Goal: Task Accomplishment & Management: Manage account settings

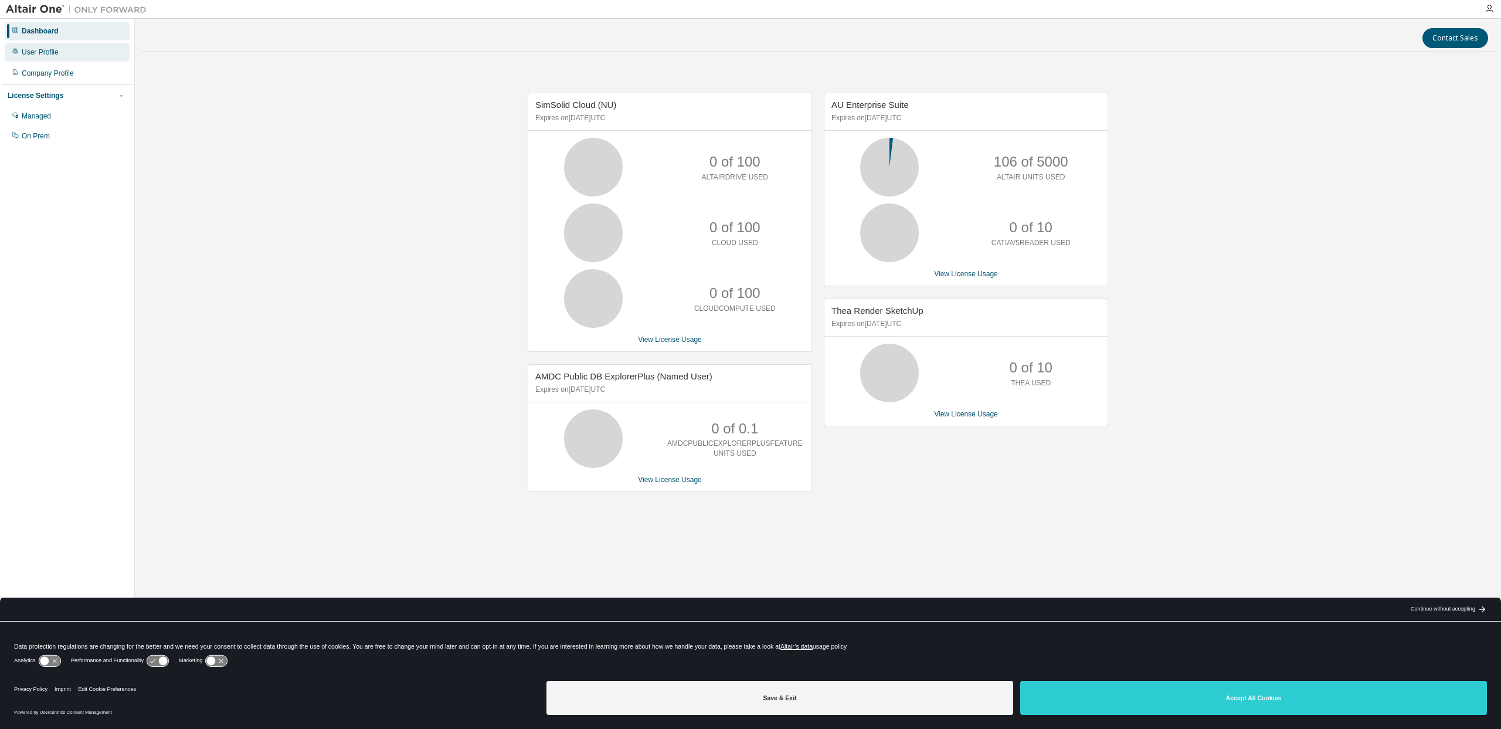
click at [57, 57] on div "User Profile" at bounding box center [67, 52] width 125 height 19
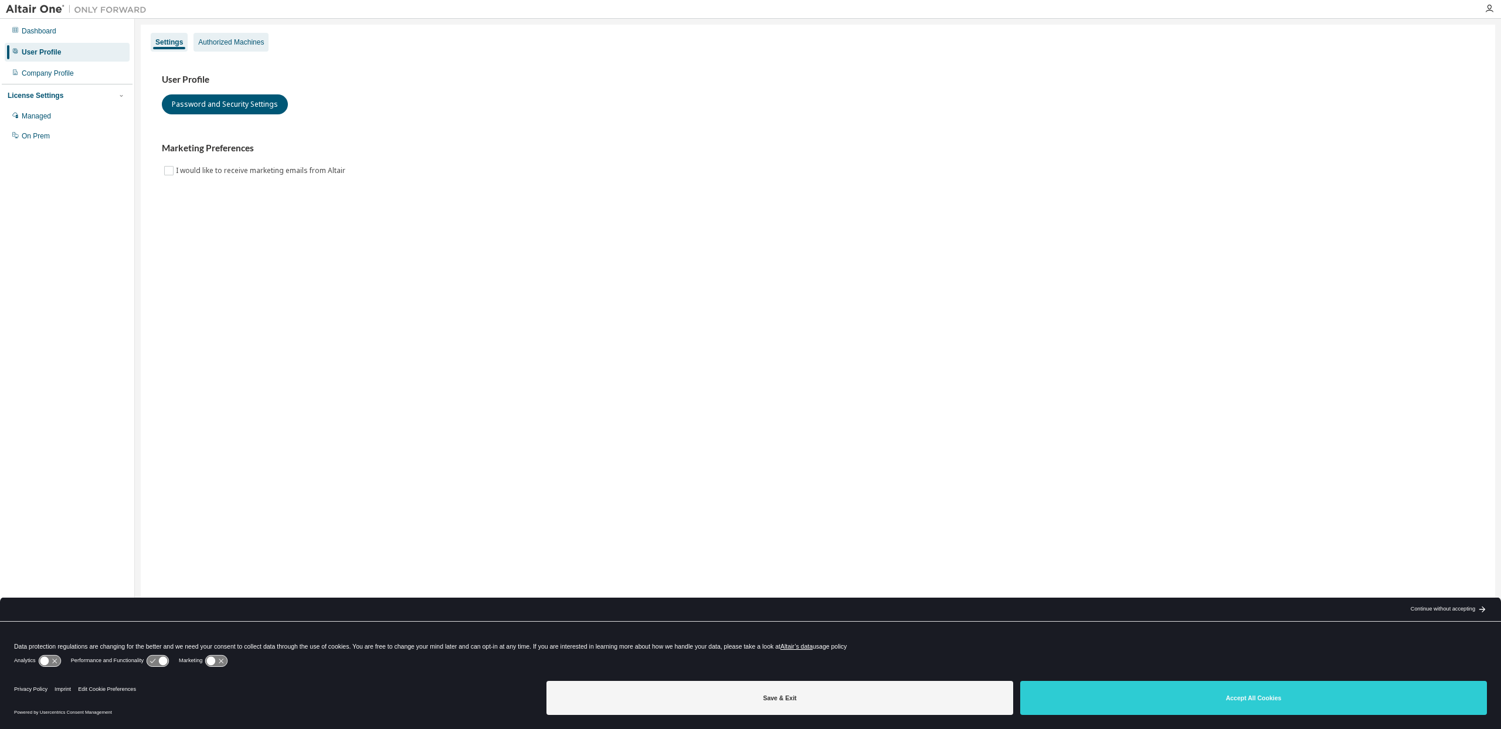
click at [242, 43] on div "Authorized Machines" at bounding box center [231, 42] width 66 height 9
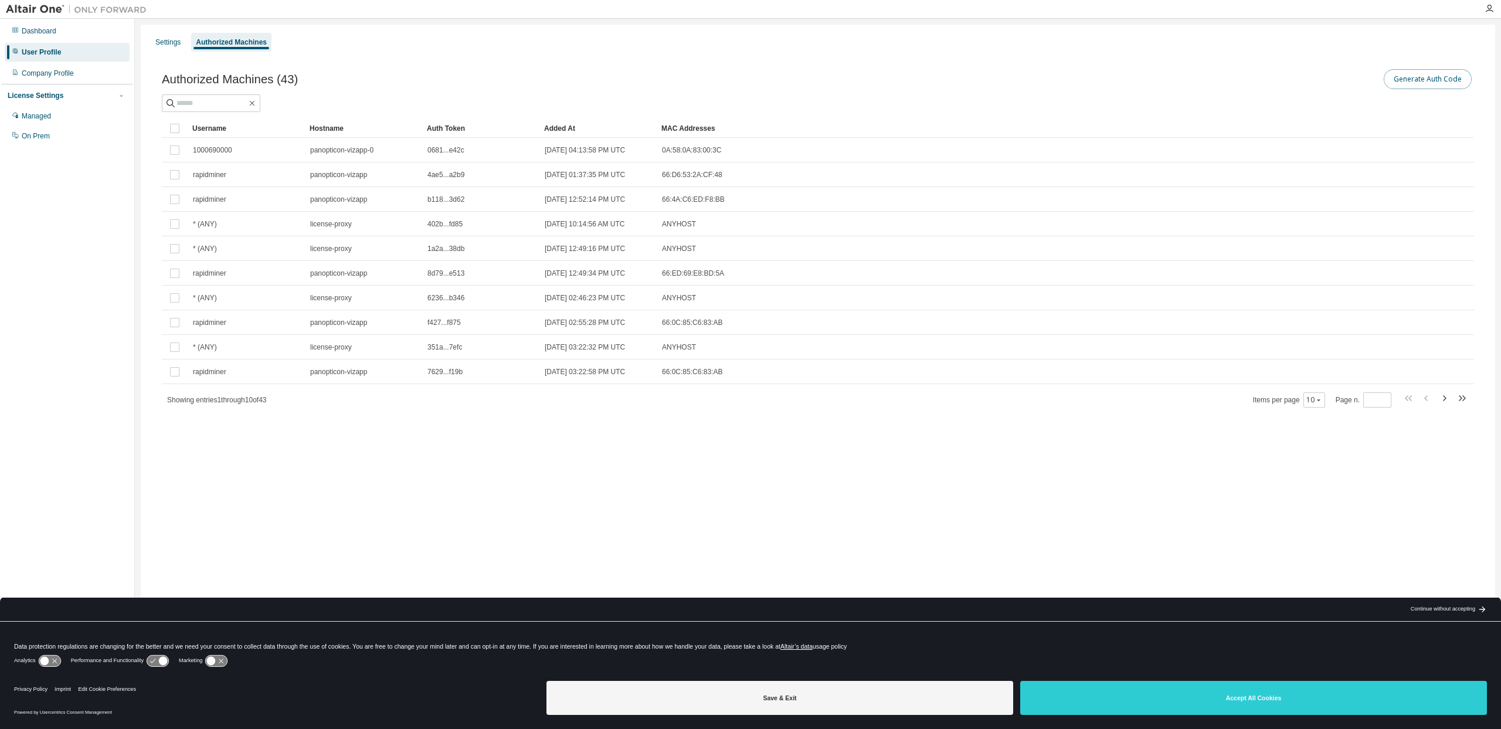
click at [1441, 82] on button "Generate Auth Code" at bounding box center [1428, 79] width 88 height 20
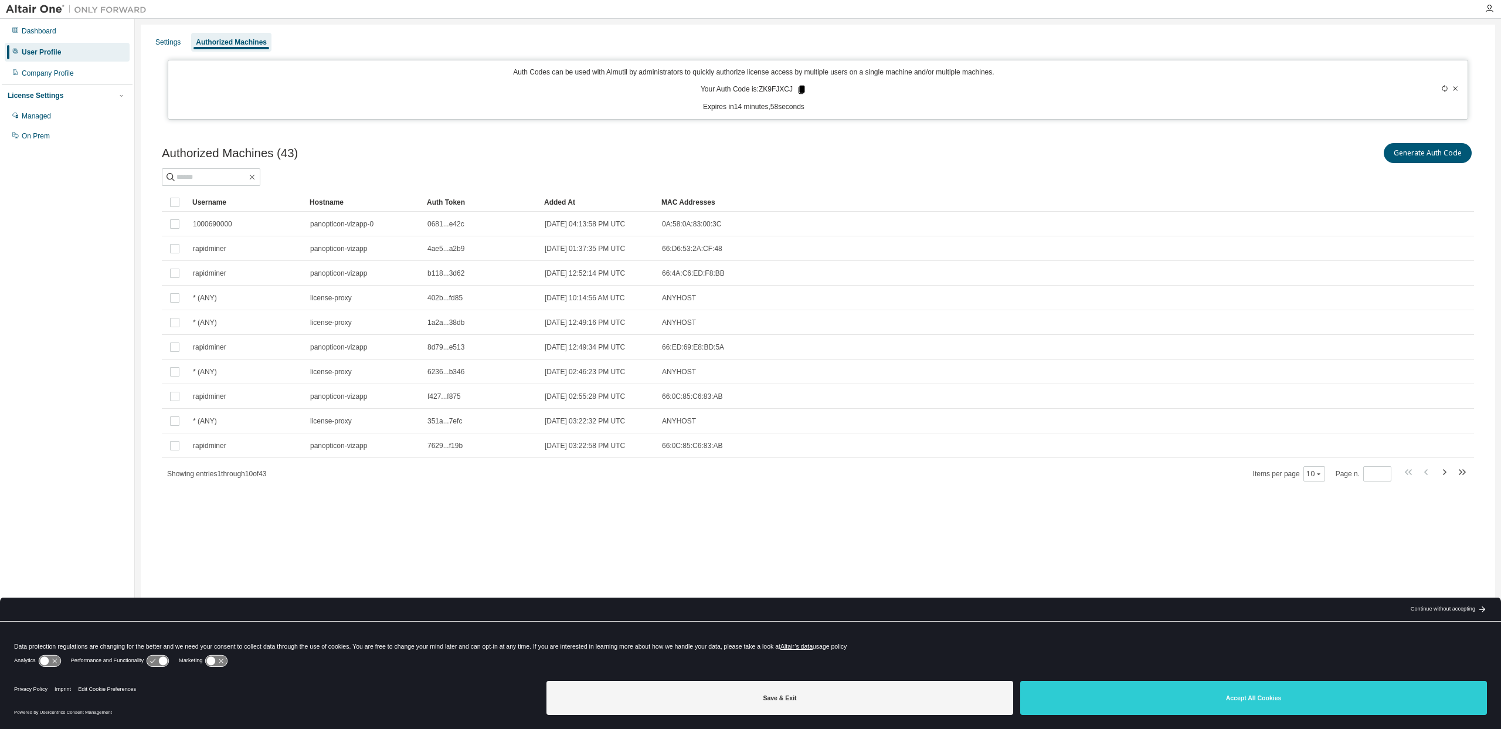
click at [802, 91] on icon at bounding box center [802, 90] width 6 height 8
click at [1442, 89] on icon at bounding box center [1444, 88] width 7 height 7
click at [803, 89] on icon at bounding box center [804, 89] width 11 height 11
click at [904, 78] on div "Auth Codes can be used with Almutil by administrators to quickly authorize lice…" at bounding box center [753, 89] width 1156 height 45
click at [42, 137] on div "On Prem" at bounding box center [36, 135] width 28 height 9
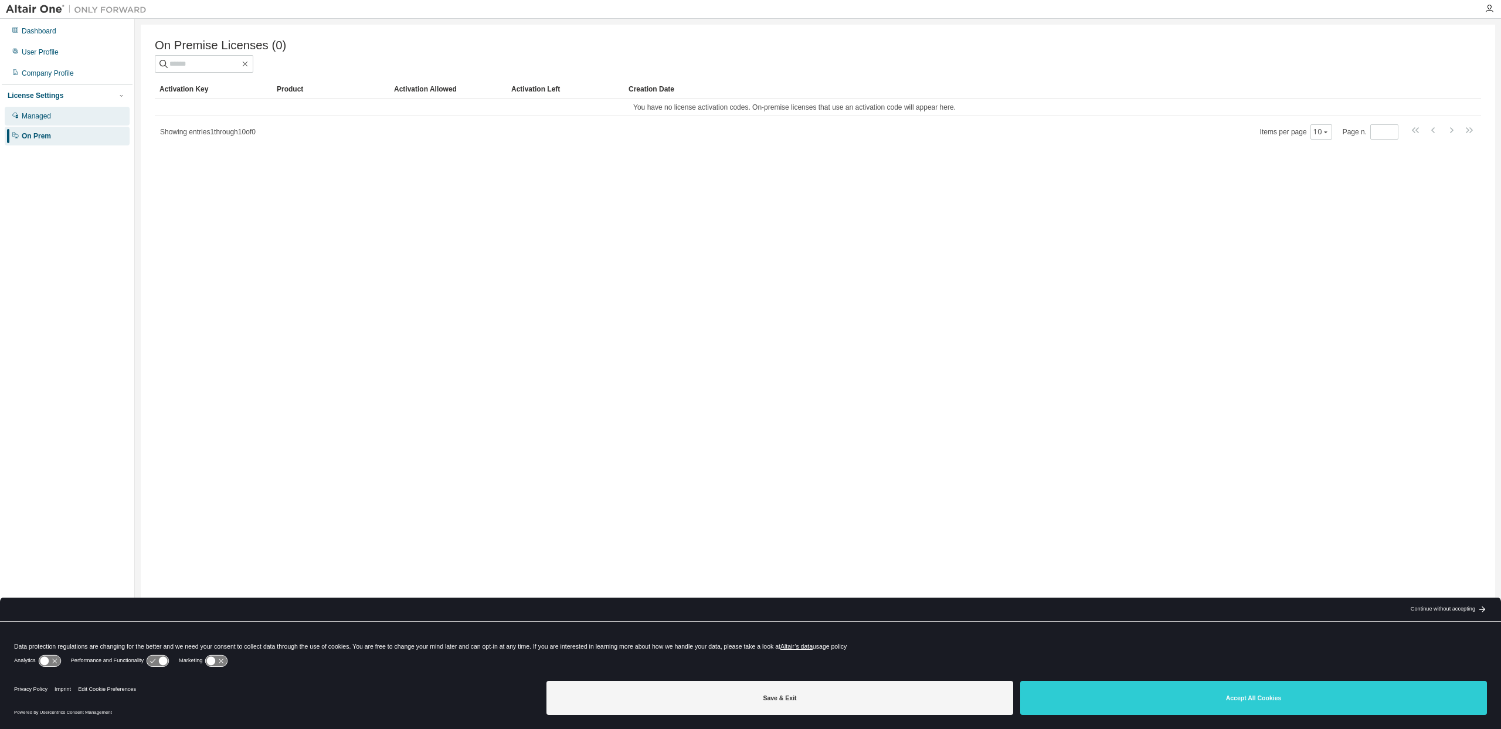
click at [47, 114] on div "Managed" at bounding box center [36, 115] width 29 height 9
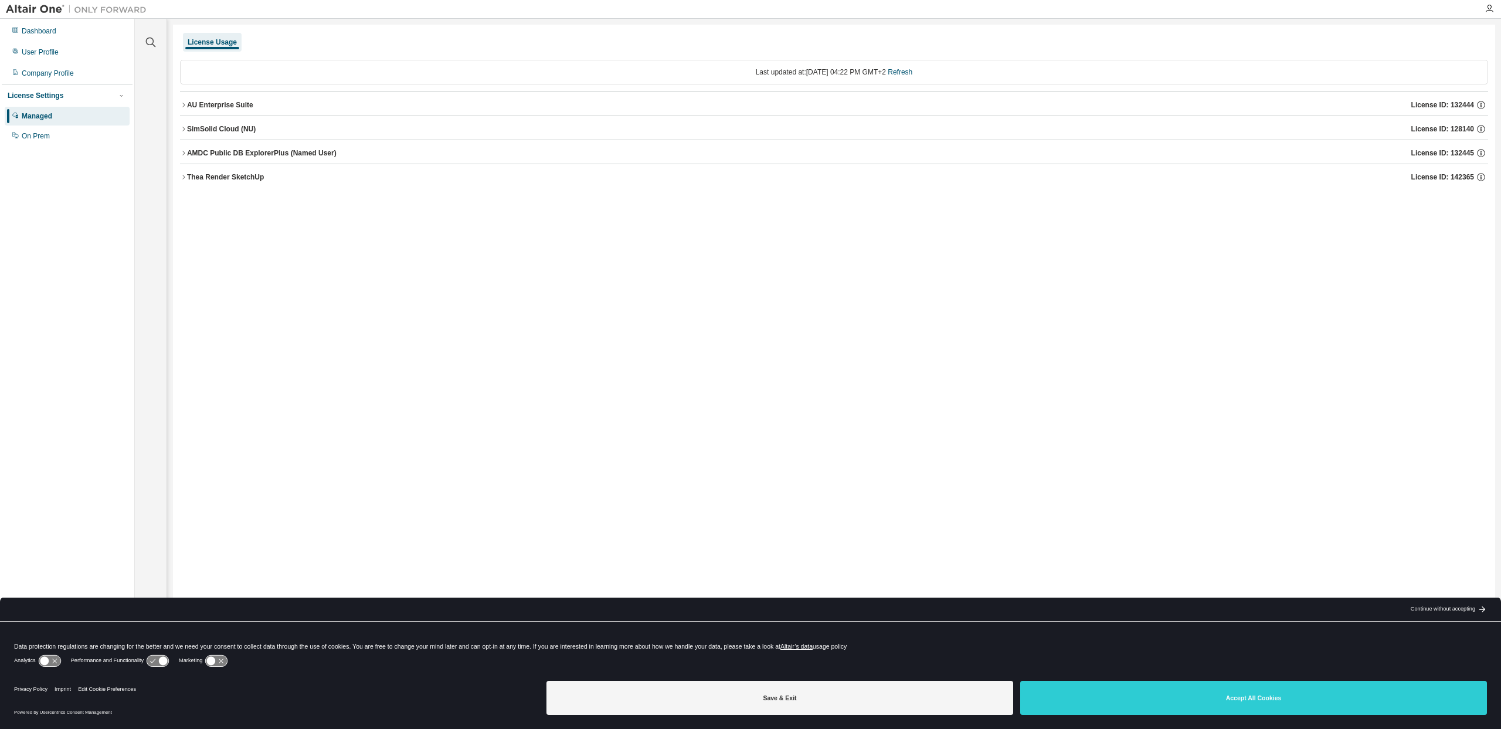
click at [181, 103] on icon "button" at bounding box center [183, 104] width 7 height 7
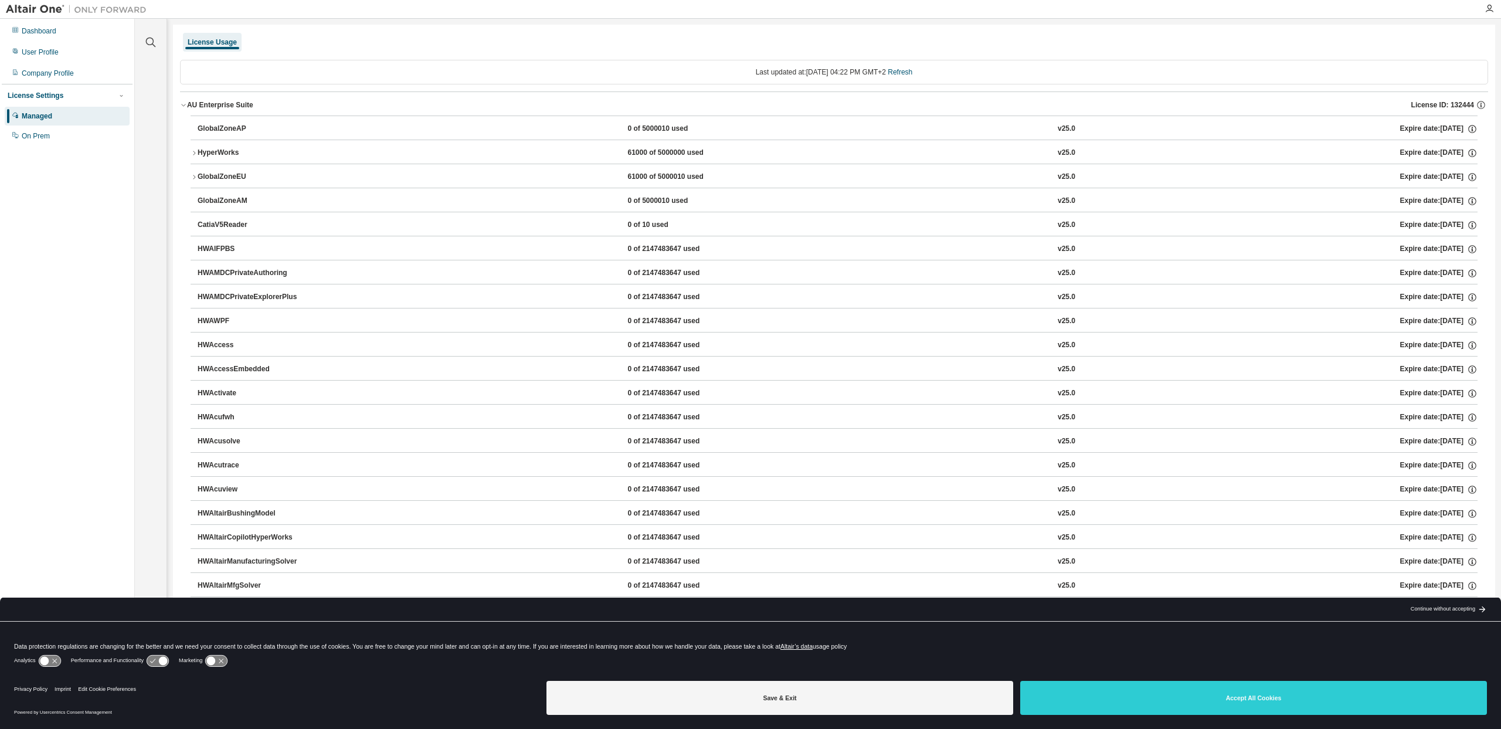
click at [181, 106] on icon "button" at bounding box center [183, 104] width 7 height 7
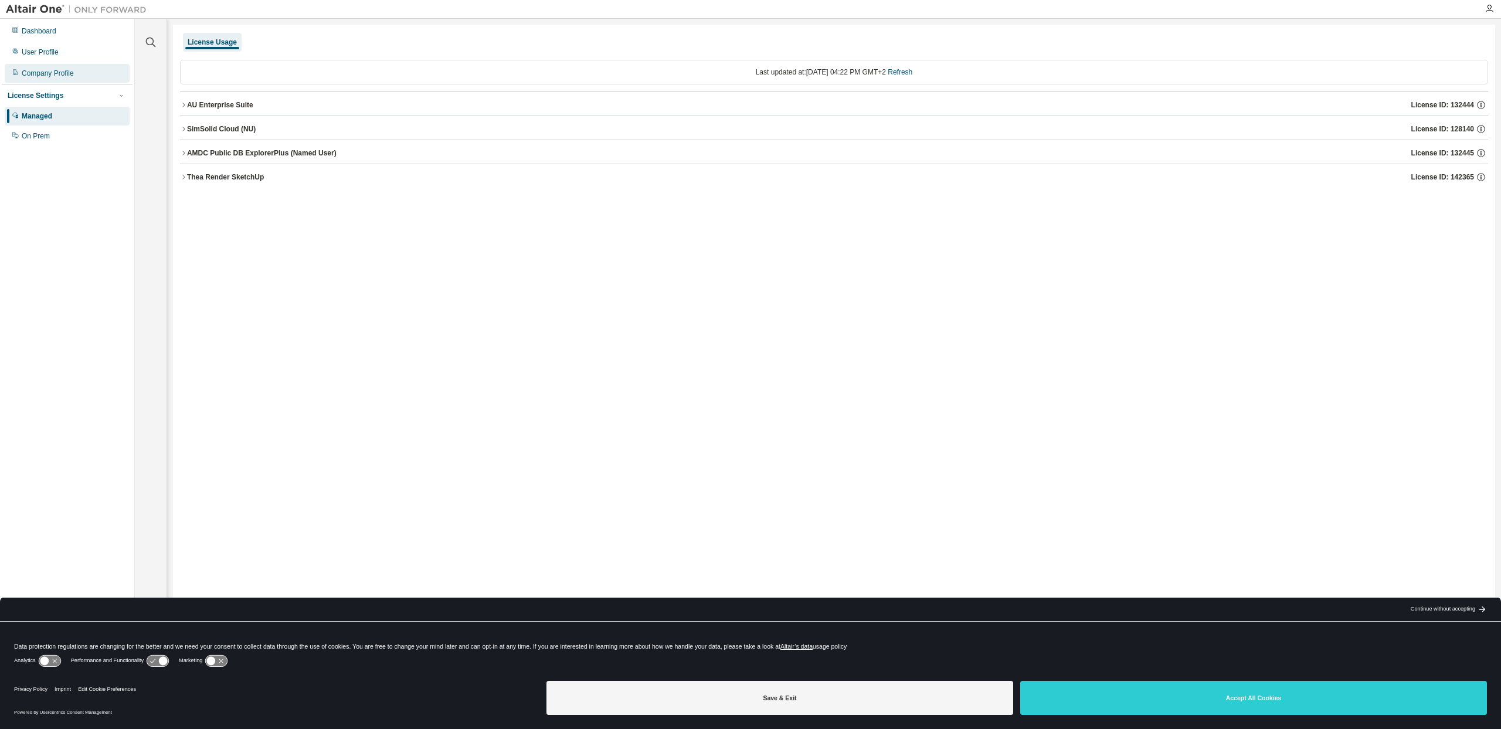
click at [21, 76] on div "Company Profile" at bounding box center [67, 73] width 125 height 19
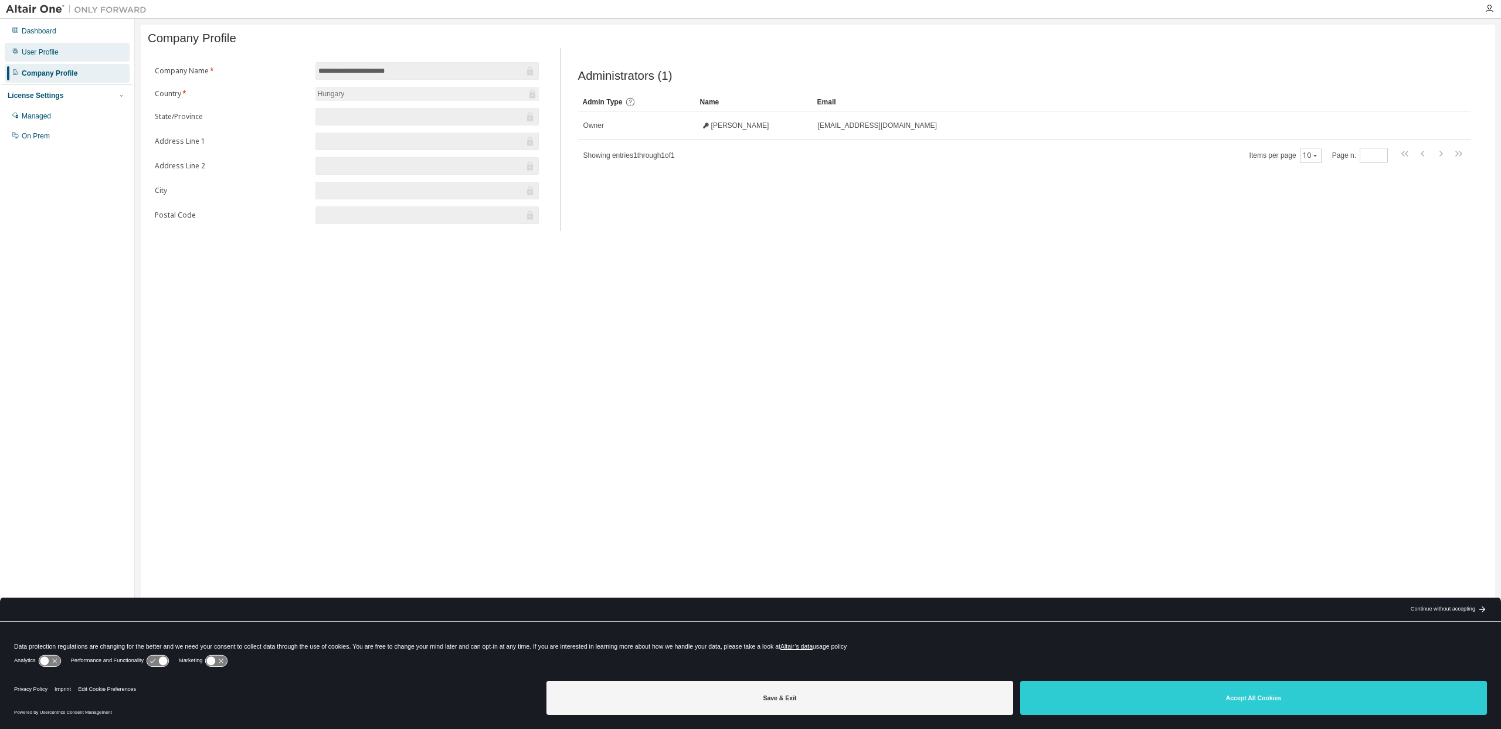
click at [36, 55] on div "User Profile" at bounding box center [40, 51] width 37 height 9
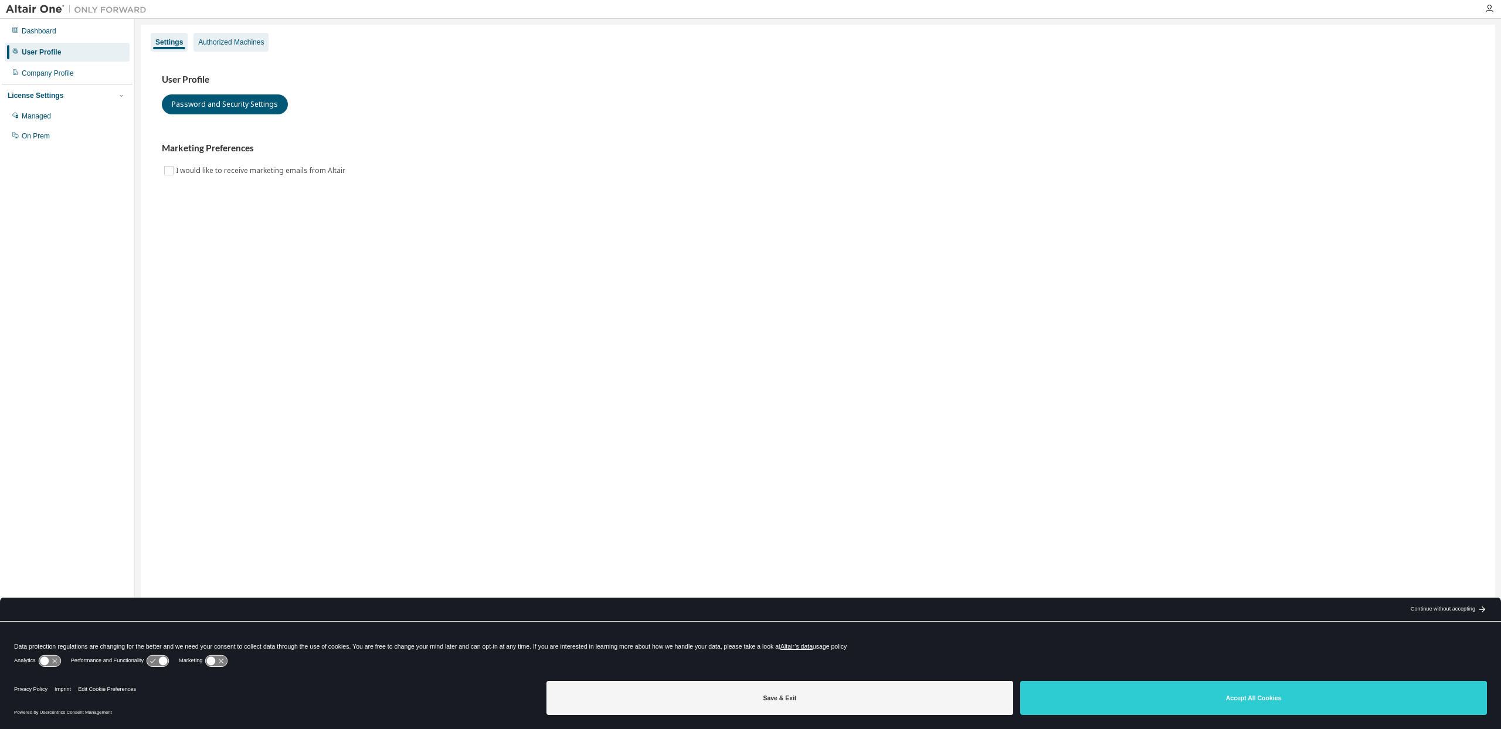
click at [254, 47] on div "Authorized Machines" at bounding box center [231, 42] width 66 height 9
